Goal: Task Accomplishment & Management: Manage account settings

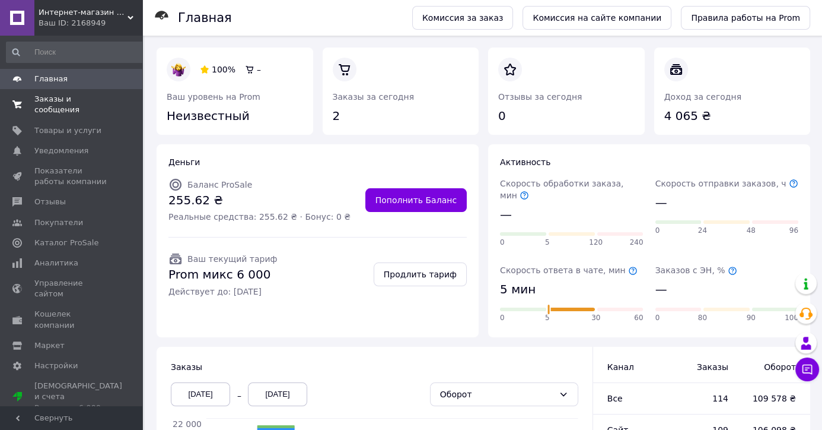
click at [47, 97] on span "Заказы и сообщения" at bounding box center [71, 104] width 75 height 21
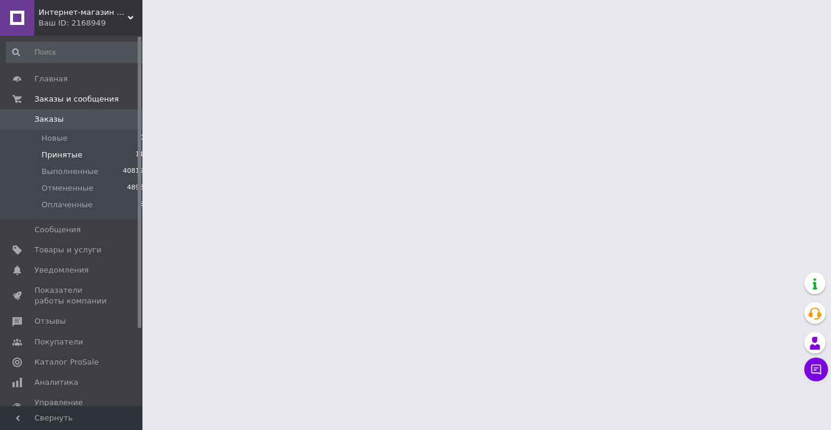
click at [62, 154] on span "Принятые" at bounding box center [62, 155] width 41 height 11
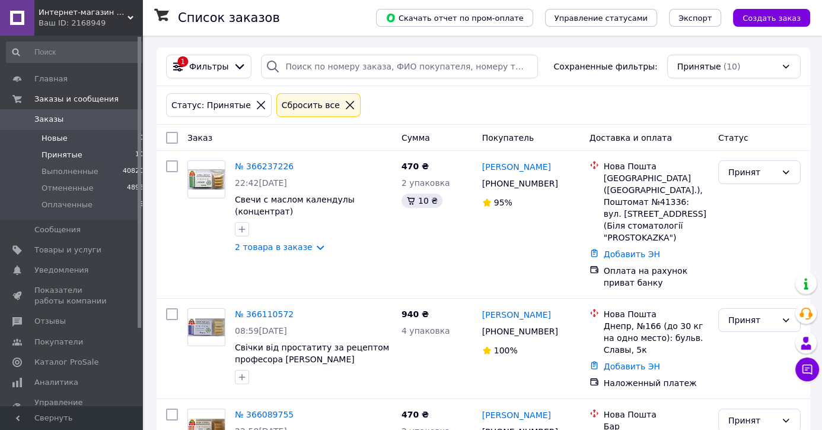
click at [61, 138] on span "Новые" at bounding box center [55, 138] width 26 height 11
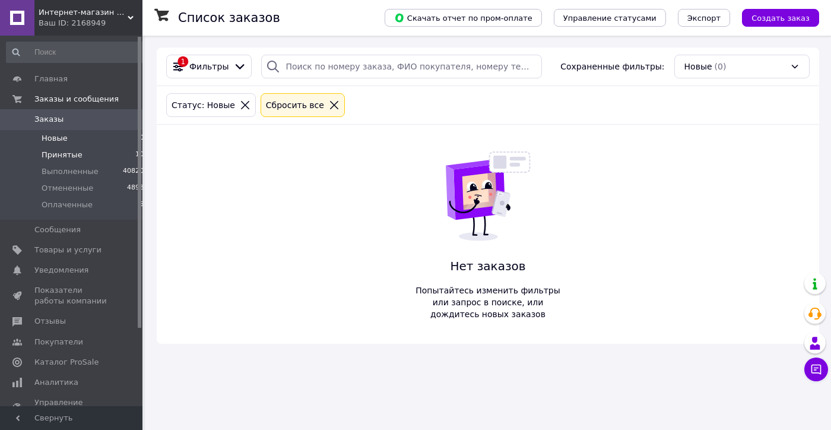
click at [58, 158] on span "Принятые" at bounding box center [62, 155] width 41 height 11
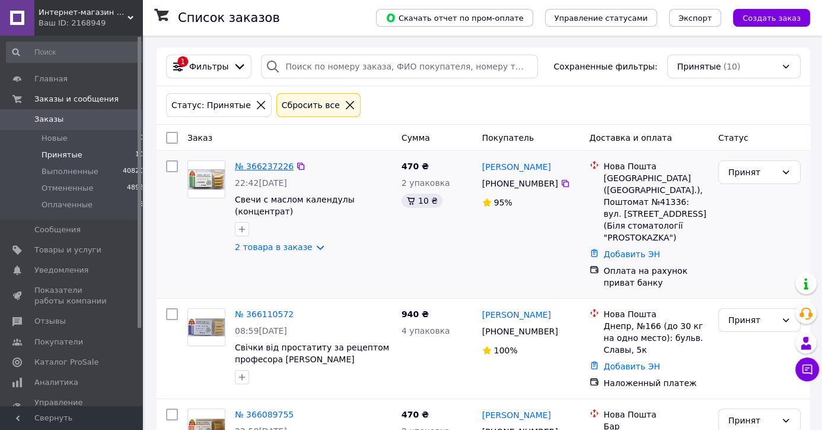
click at [249, 163] on link "№ 366237226" at bounding box center [264, 165] width 59 height 9
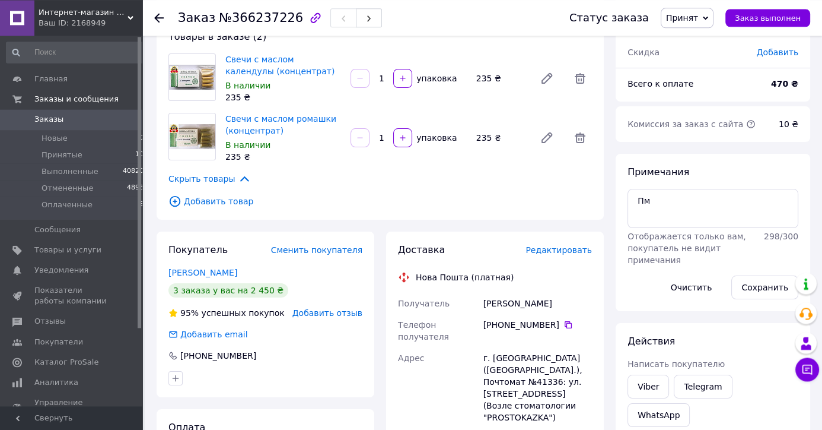
scroll to position [187, 0]
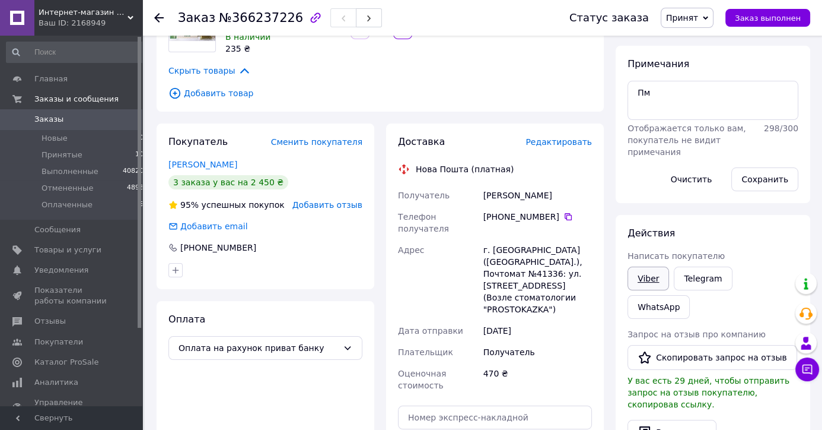
click at [653, 278] on link "Viber" at bounding box center [649, 278] width 42 height 24
click at [52, 156] on span "Принятые" at bounding box center [62, 155] width 41 height 11
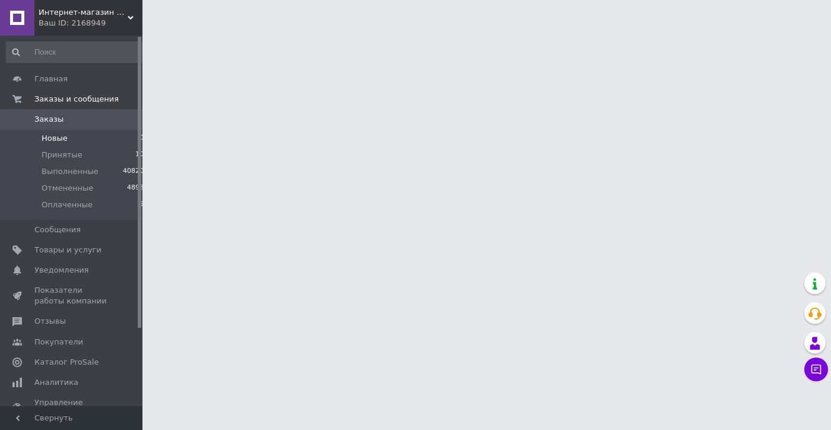
click at [62, 138] on span "Новые" at bounding box center [55, 138] width 26 height 11
click at [67, 155] on span "Принятые" at bounding box center [62, 155] width 41 height 11
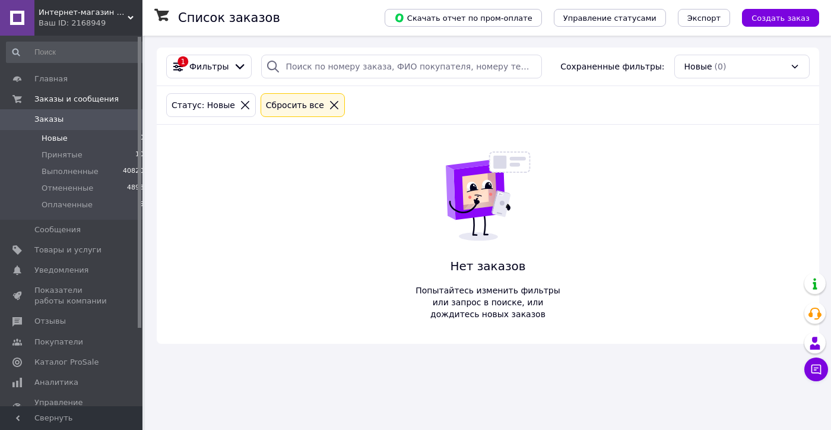
click at [398, 167] on div "1 Фильтры Сохраненные фильтры: Новые (0) Статус: Новые Сбросить все Нет заказов…" at bounding box center [488, 195] width 662 height 296
click at [52, 155] on span "Принятые" at bounding box center [62, 155] width 41 height 11
